Goal: Information Seeking & Learning: Learn about a topic

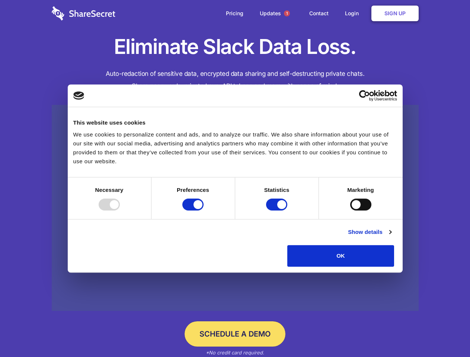
click at [120, 210] on div at bounding box center [109, 205] width 21 height 12
click at [203, 210] on input "Preferences" at bounding box center [192, 205] width 21 height 12
checkbox input "false"
click at [277, 210] on input "Statistics" at bounding box center [276, 205] width 21 height 12
checkbox input "false"
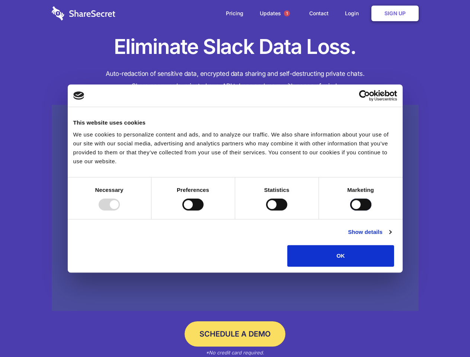
click at [350, 210] on input "Marketing" at bounding box center [360, 205] width 21 height 12
checkbox input "true"
click at [391, 237] on link "Show details" at bounding box center [369, 232] width 43 height 9
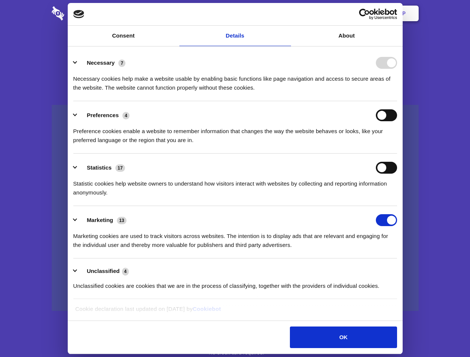
click at [397, 101] on li "Necessary 7 Necessary cookies help make a website usable by enabling basic func…" at bounding box center [235, 75] width 324 height 52
click at [286, 13] on span "1" at bounding box center [287, 13] width 6 height 6
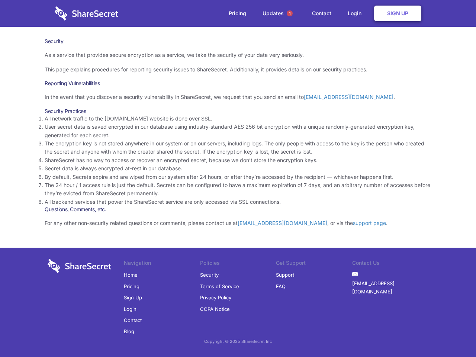
click at [238, 179] on li "By default, Secrets expire and are wiped from our system after 24 hours, or aft…" at bounding box center [238, 177] width 387 height 8
click at [290, 13] on span "1" at bounding box center [290, 13] width 6 height 6
